Goal: Information Seeking & Learning: Learn about a topic

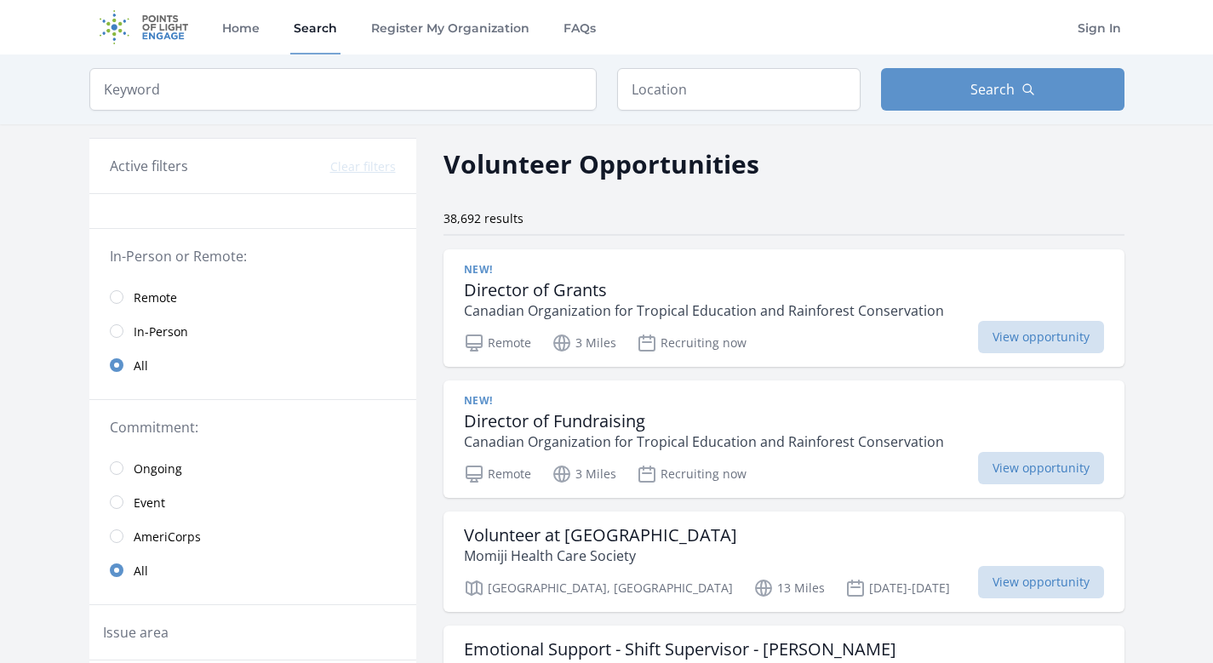
click at [169, 302] on span "Remote" at bounding box center [155, 297] width 43 height 17
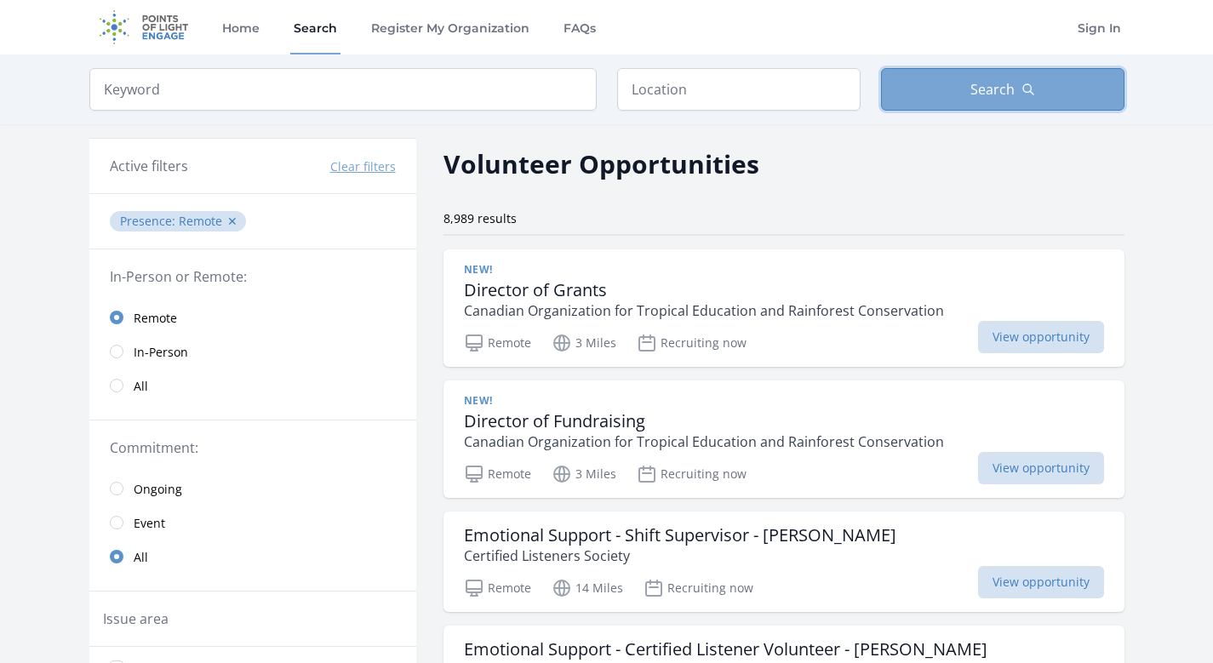
click at [954, 95] on button "Search" at bounding box center [1002, 89] width 243 height 43
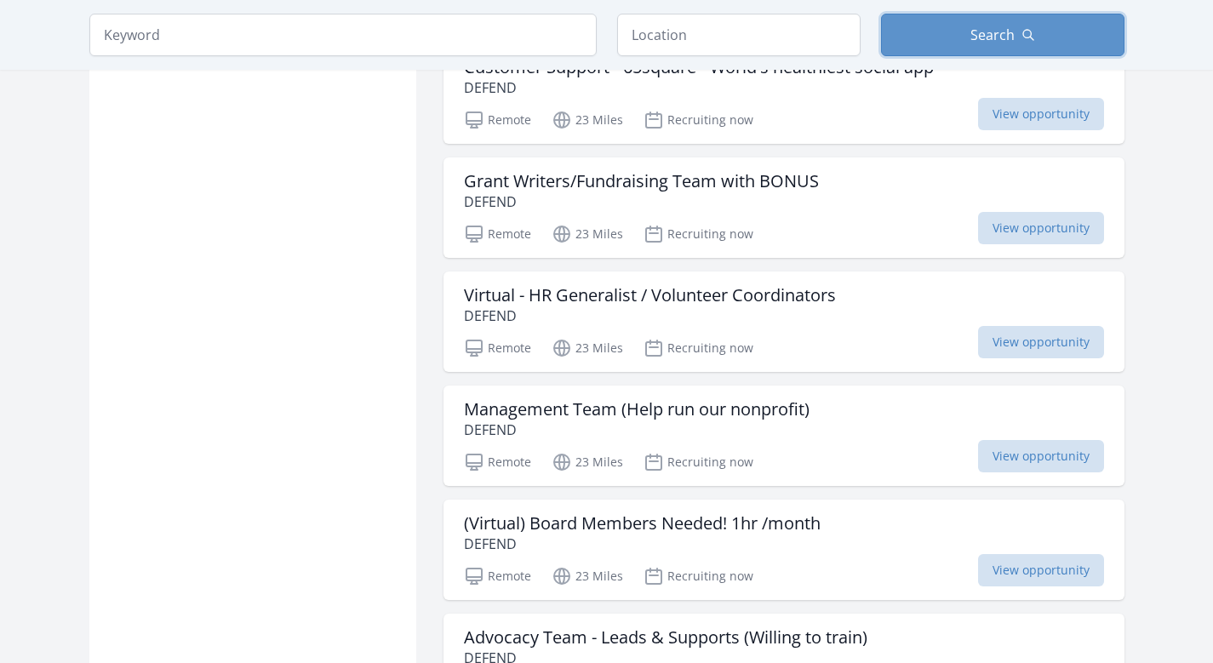
scroll to position [1946, 0]
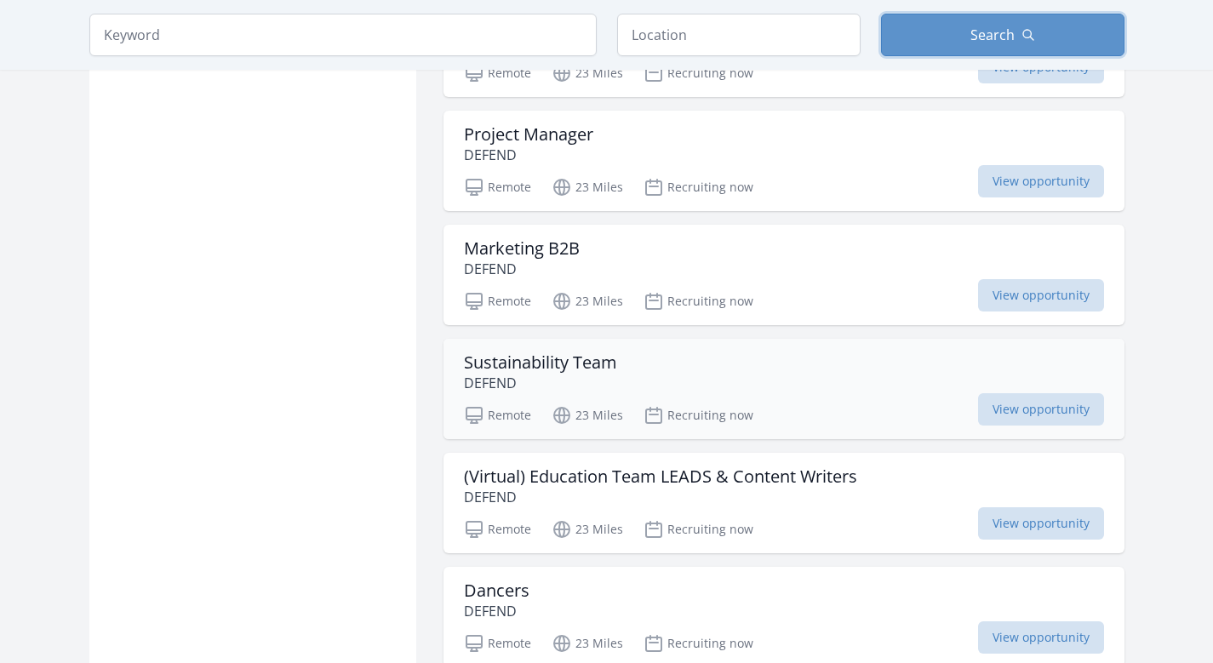
scroll to position [3367, 0]
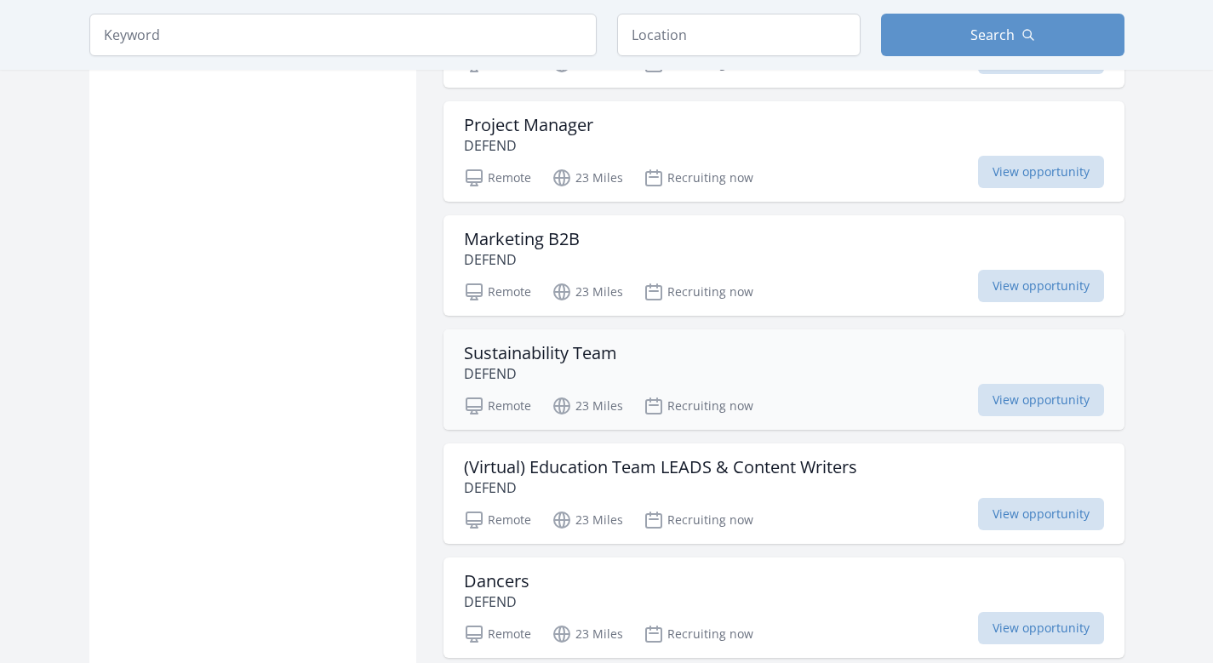
click at [592, 356] on h3 "Sustainability Team" at bounding box center [540, 353] width 153 height 20
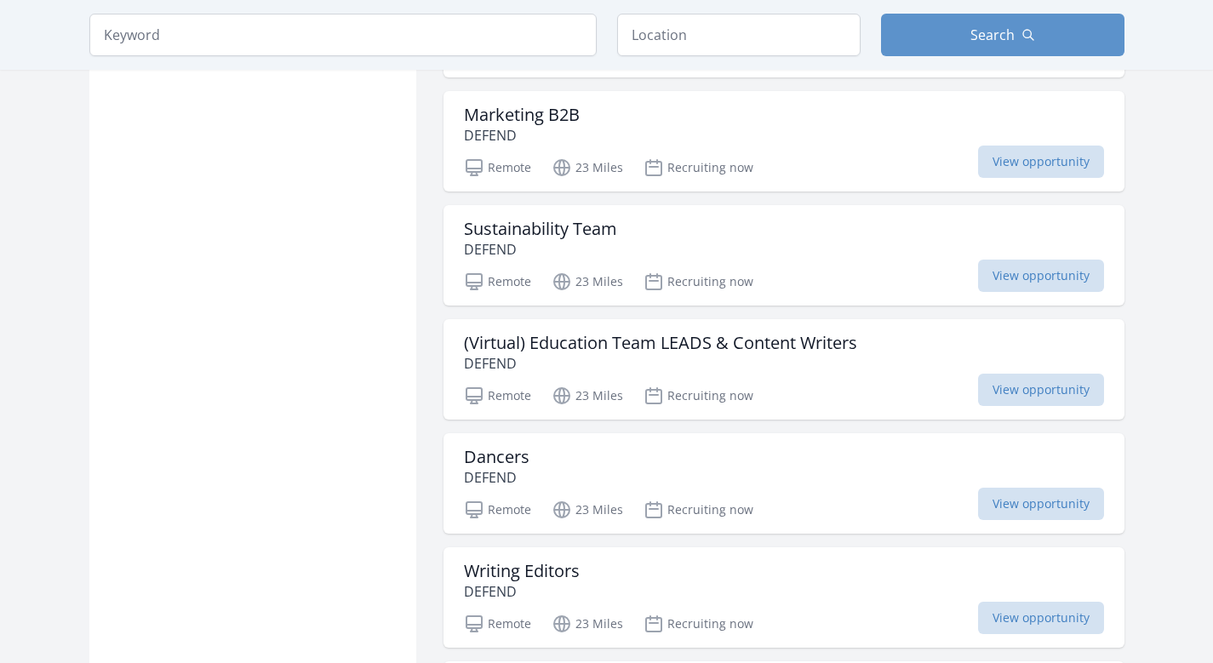
scroll to position [3505, 0]
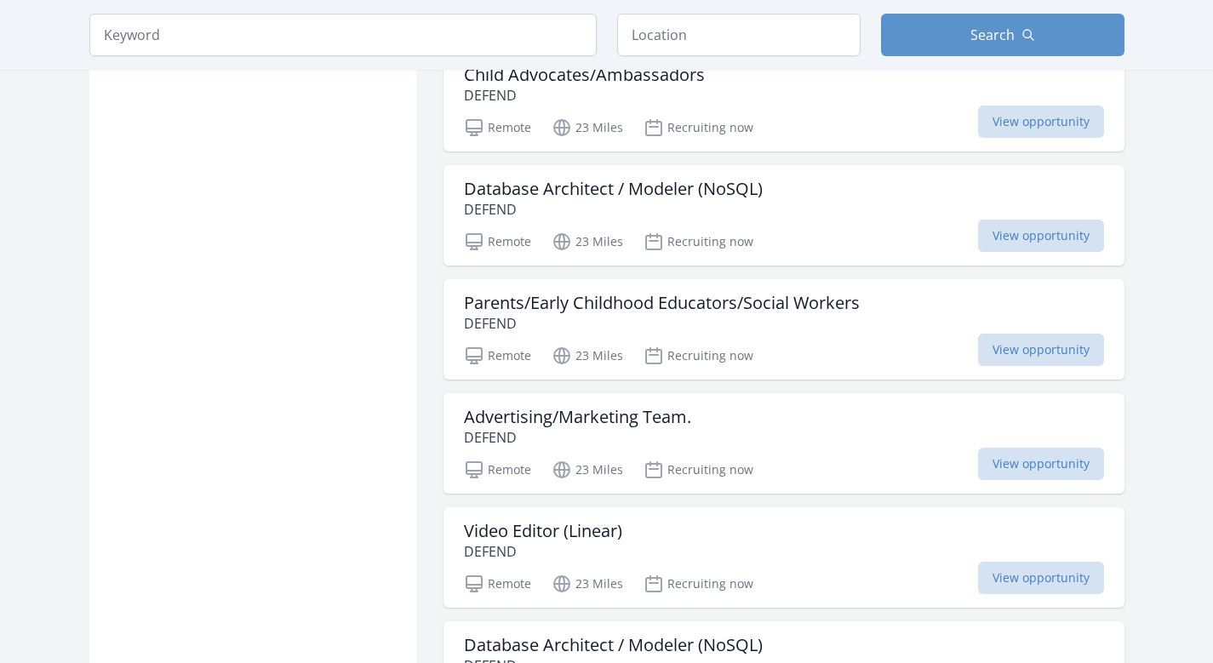
scroll to position [5951, 0]
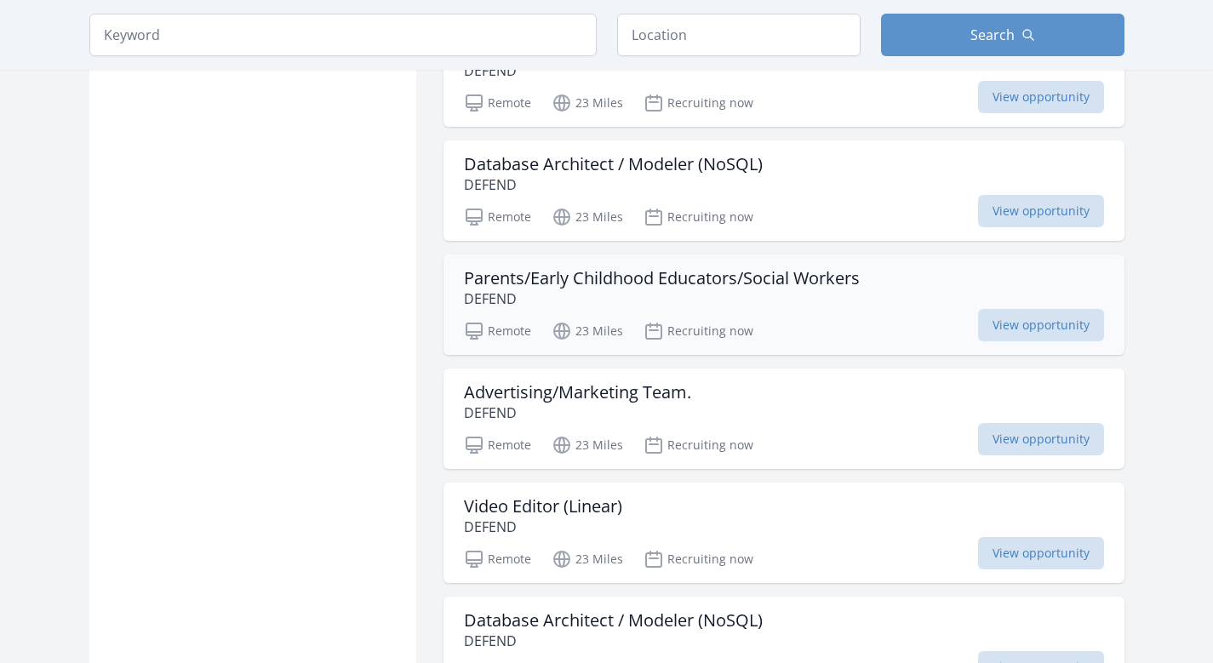
click at [569, 283] on h3 "Parents/Early Childhood Educators/Social Workers" at bounding box center [662, 278] width 396 height 20
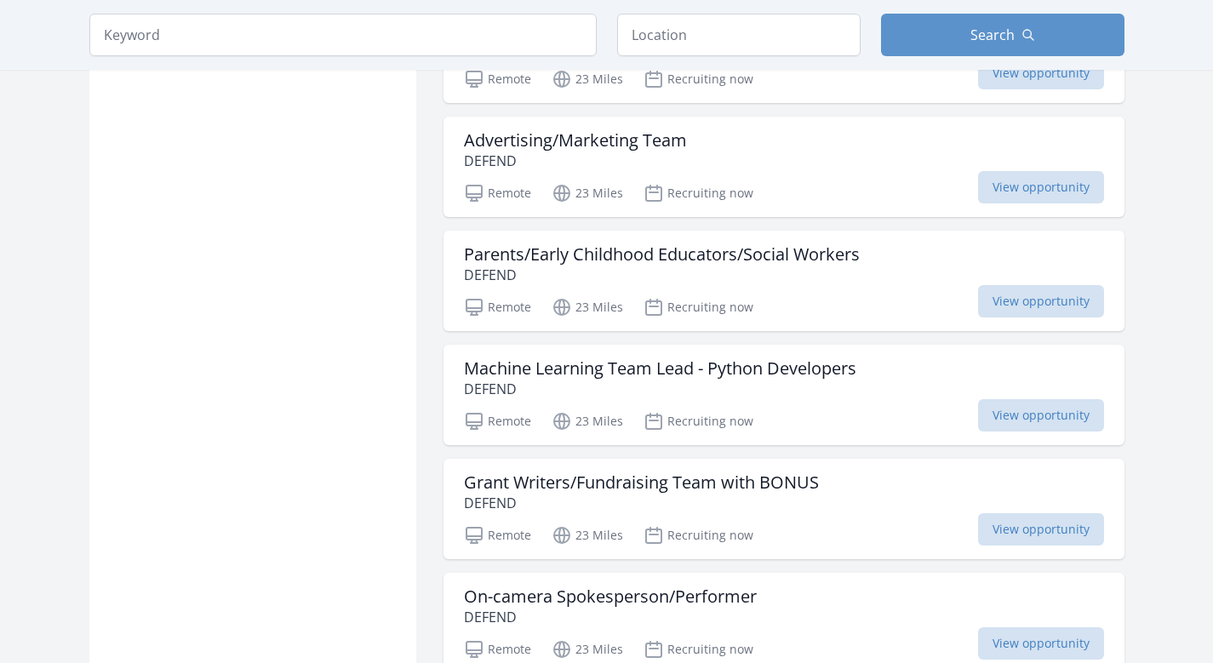
scroll to position [6544, 0]
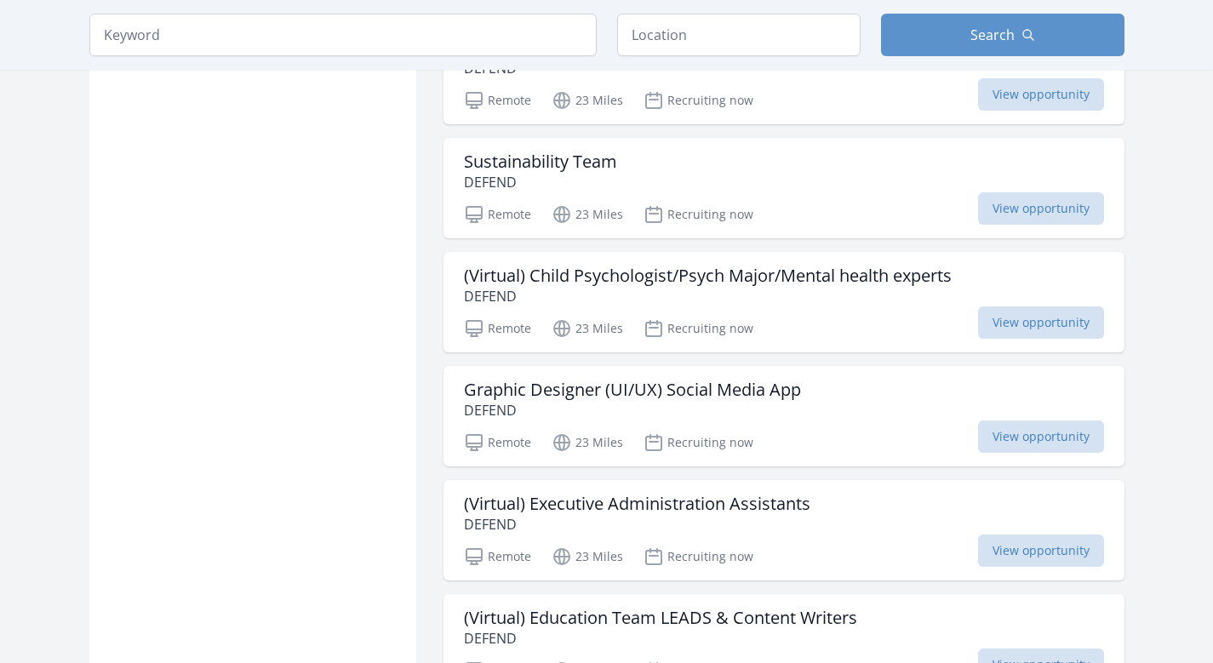
scroll to position [7211, 0]
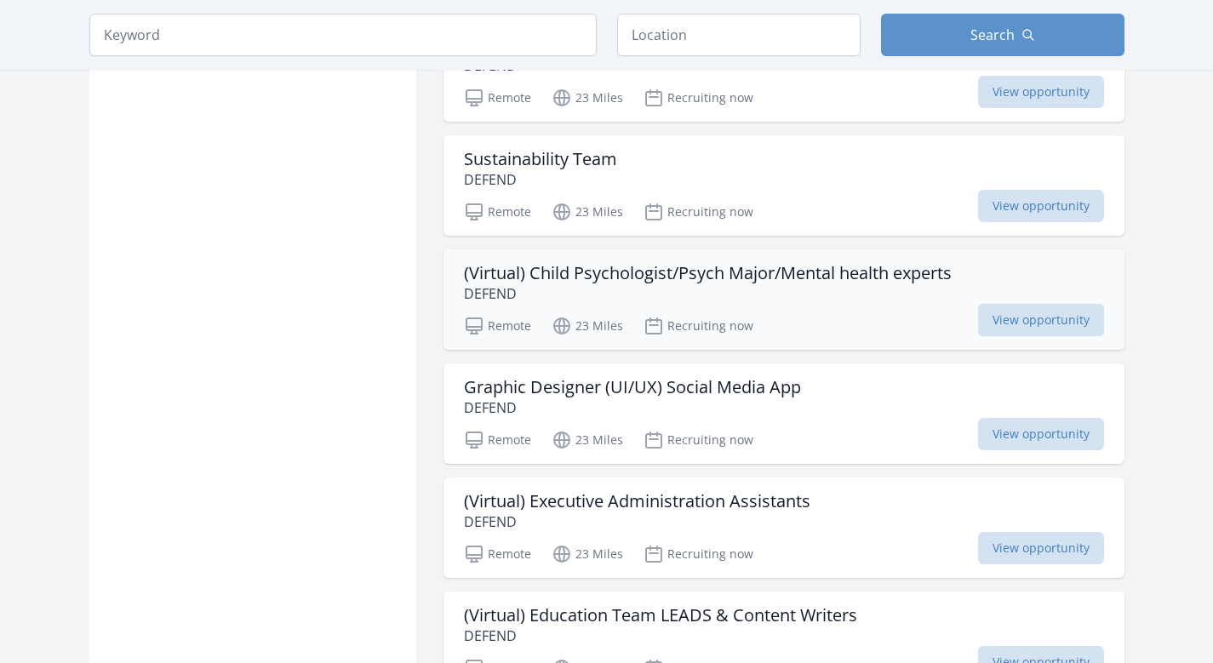
click at [606, 278] on h3 "(Virtual) Child Psychologist/Psych Major/Mental health experts" at bounding box center [708, 273] width 488 height 20
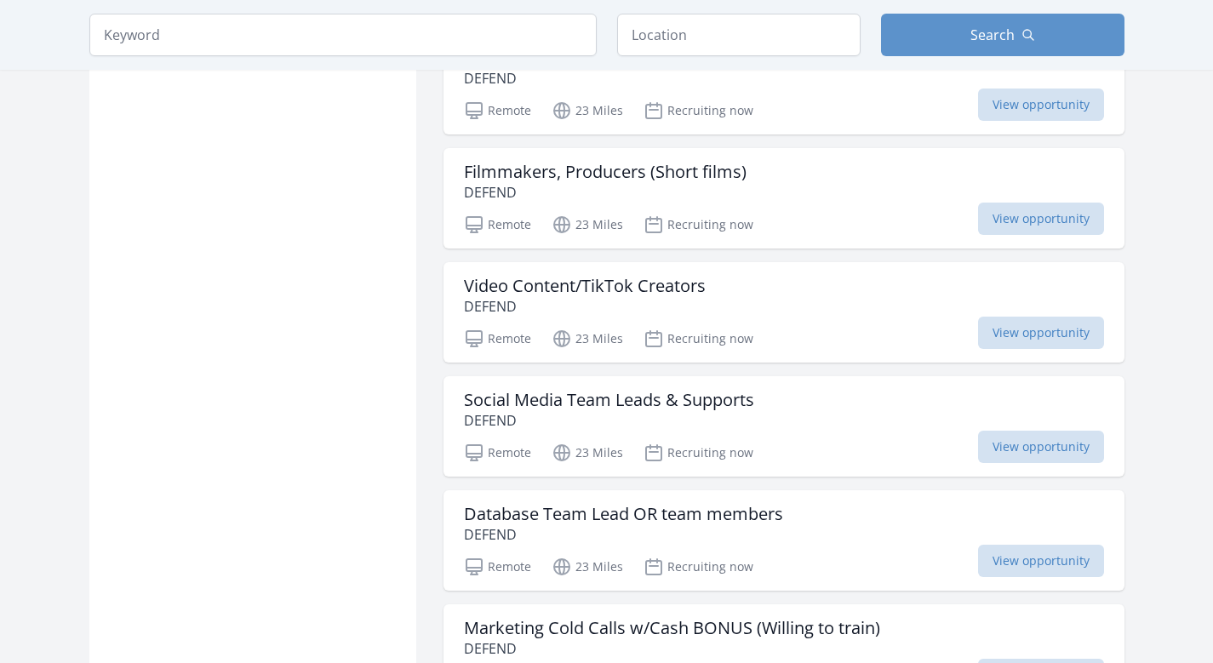
scroll to position [9109, 0]
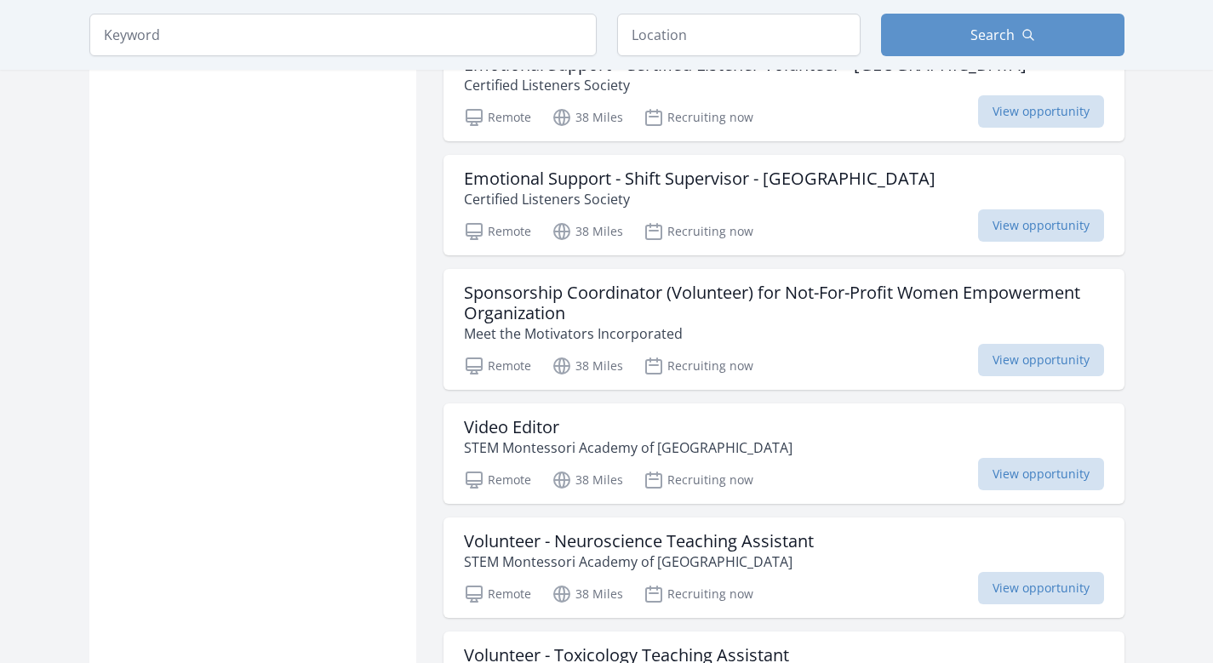
scroll to position [10958, 0]
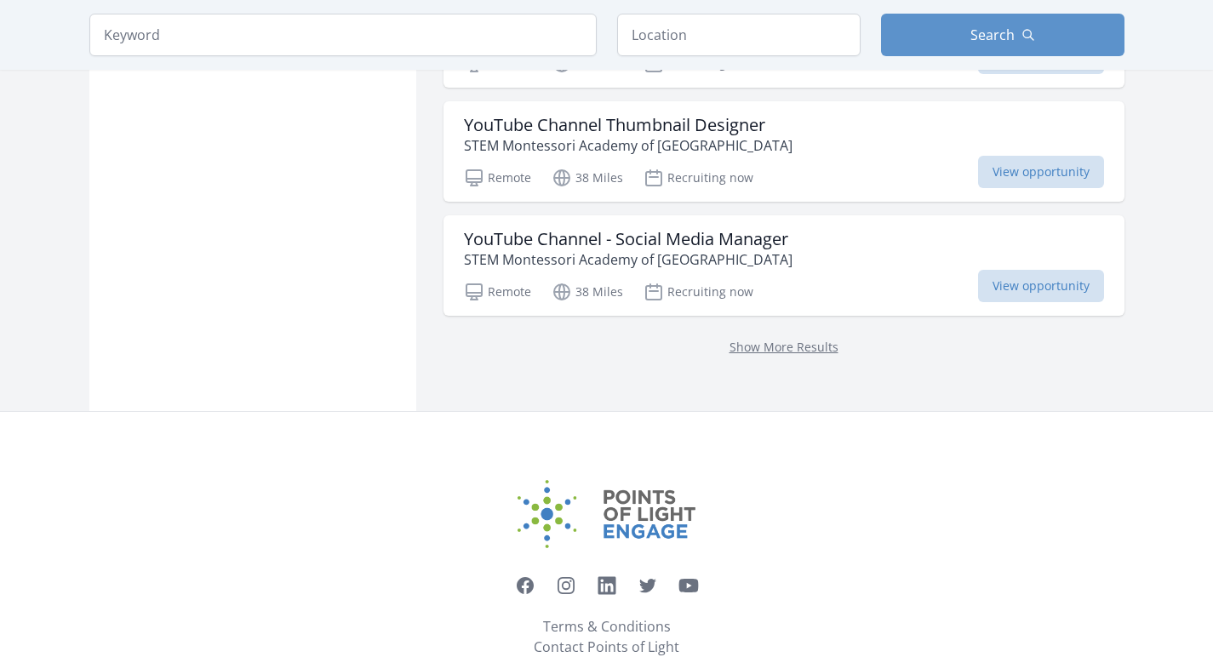
scroll to position [13807, 0]
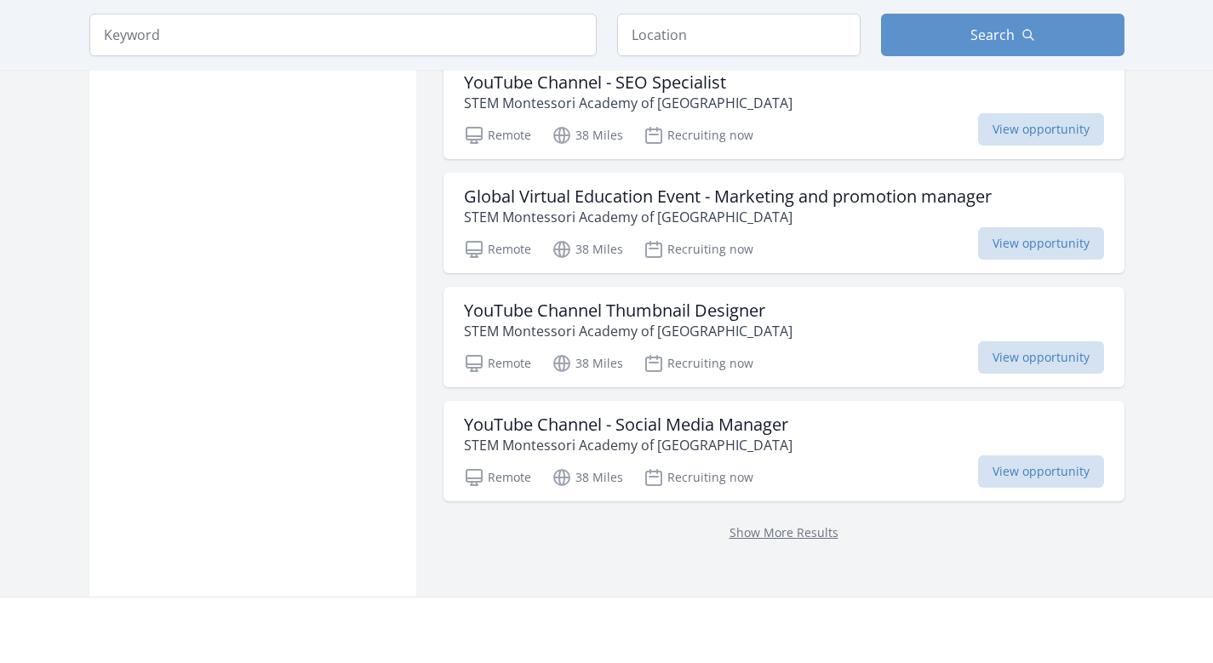
scroll to position [13541, 0]
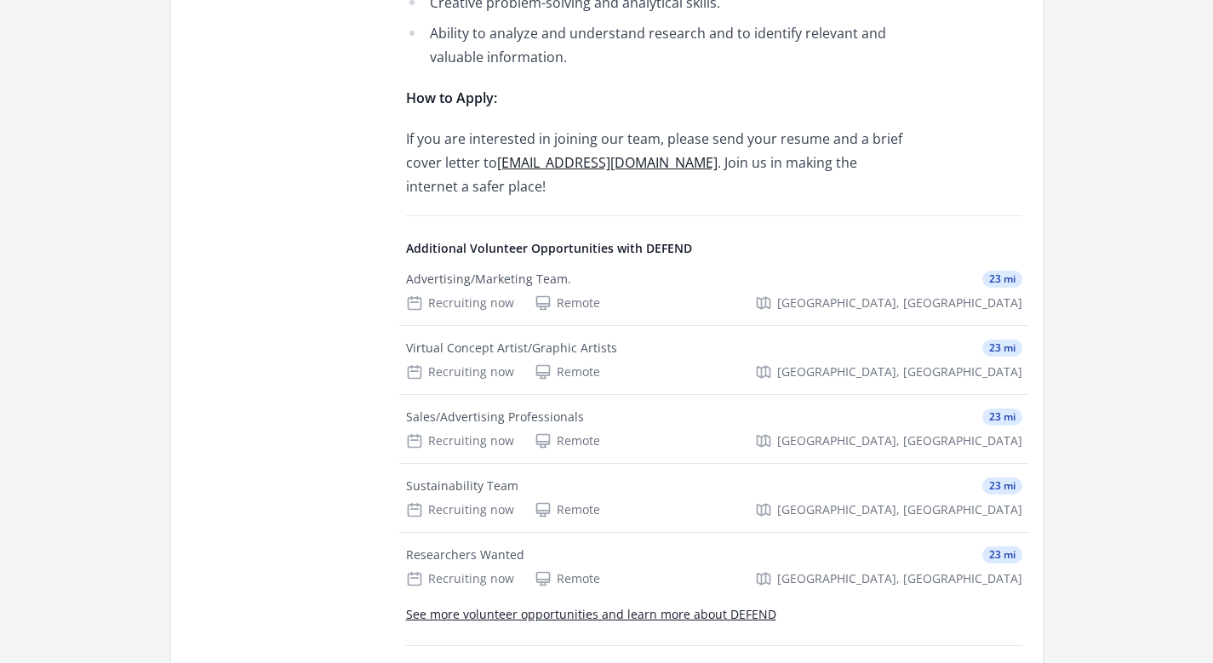
scroll to position [1839, 0]
